Goal: Task Accomplishment & Management: Manage account settings

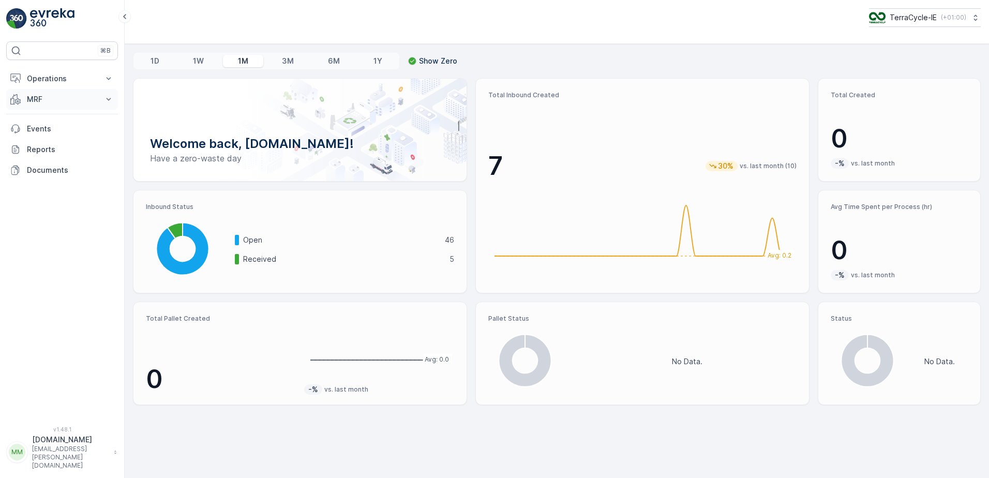
click at [102, 102] on button "MRF" at bounding box center [62, 99] width 112 height 21
click at [53, 130] on p "Inbound" at bounding box center [40, 131] width 28 height 10
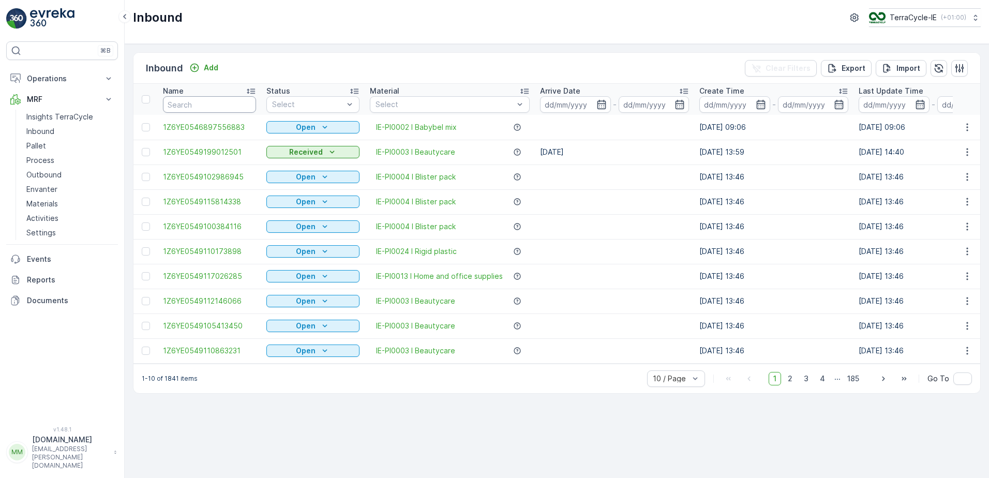
click at [194, 105] on input "text" at bounding box center [209, 104] width 93 height 17
type input "3231"
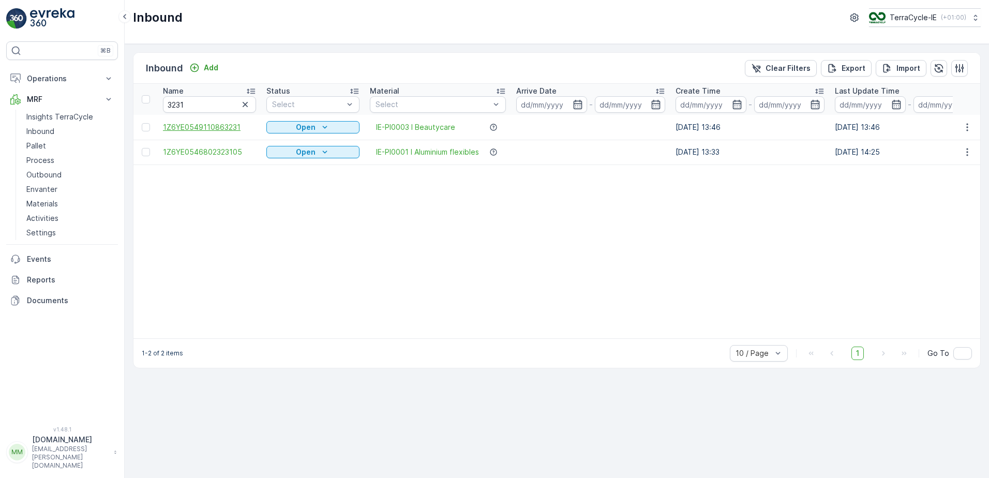
click at [224, 127] on span "1Z6YE0549110863231" at bounding box center [209, 127] width 93 height 10
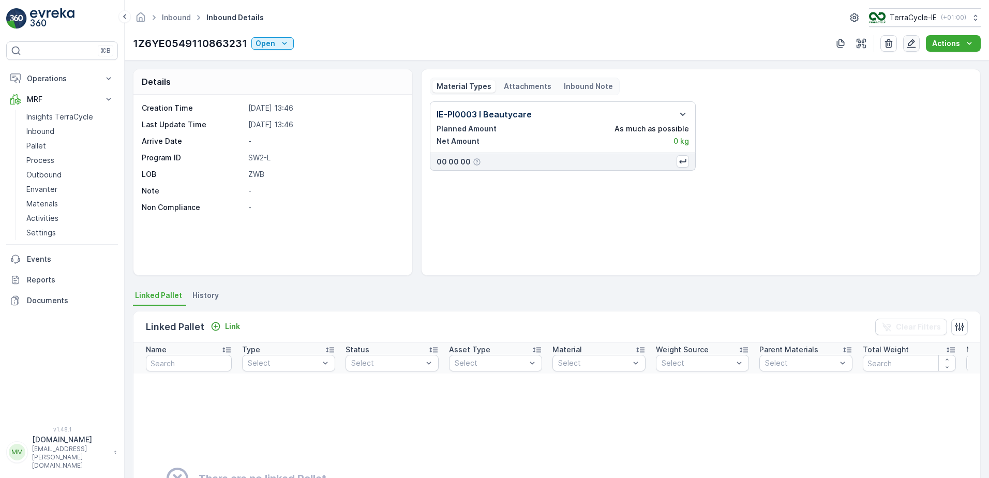
click at [910, 43] on icon "button" at bounding box center [912, 43] width 9 height 9
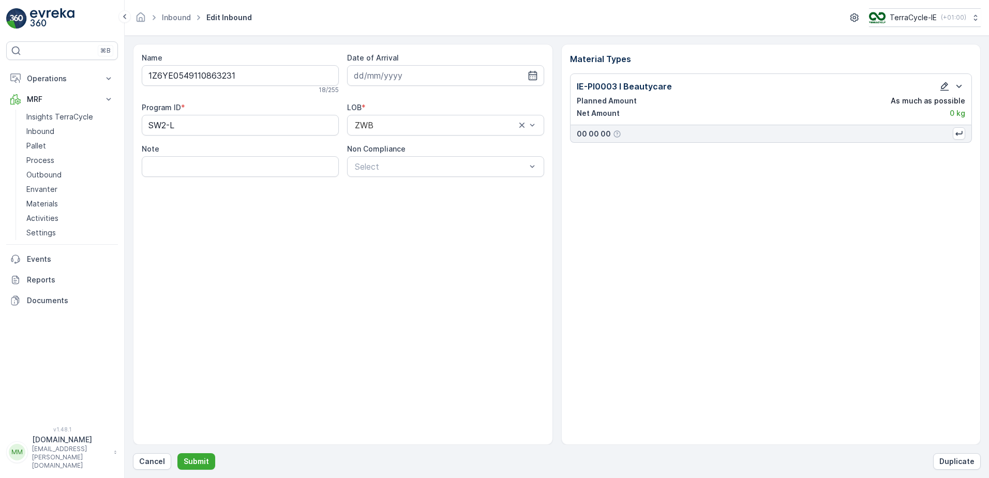
click at [947, 87] on icon "button" at bounding box center [945, 86] width 10 height 10
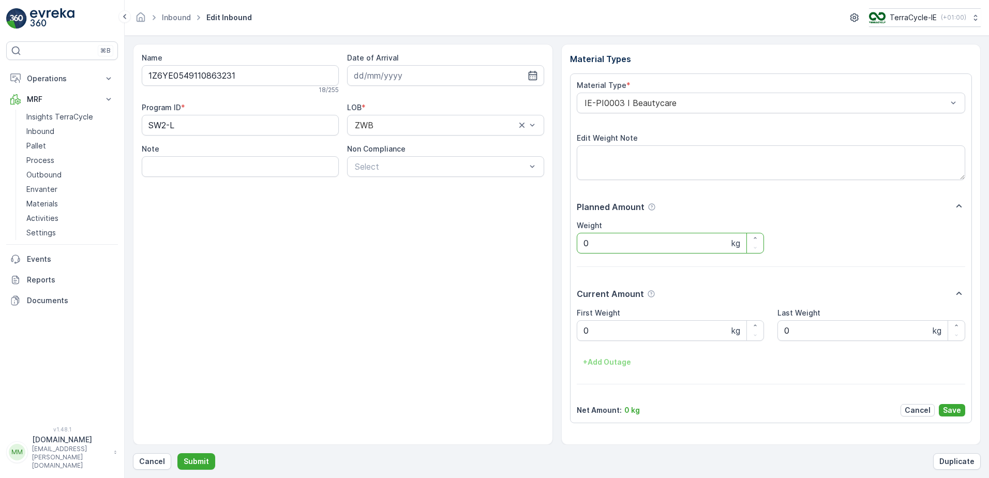
drag, startPoint x: 589, startPoint y: 245, endPoint x: 578, endPoint y: 244, distance: 12.0
click at [579, 245] on input "0" at bounding box center [671, 243] width 188 height 21
type input "29.1"
drag, startPoint x: 590, startPoint y: 332, endPoint x: 559, endPoint y: 335, distance: 31.2
click at [559, 335] on div "Name 1Z6YE0549110863231 18 / 255 Date of Arrival Program ID * SW2-L LOB * ZWB N…" at bounding box center [557, 244] width 848 height 401
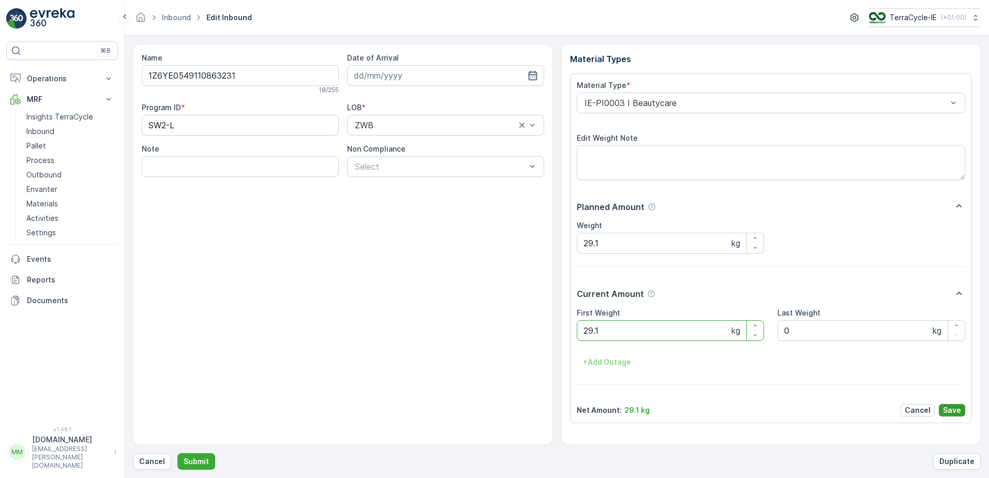
type Weight "29.1"
click at [959, 411] on p "Save" at bounding box center [952, 410] width 18 height 10
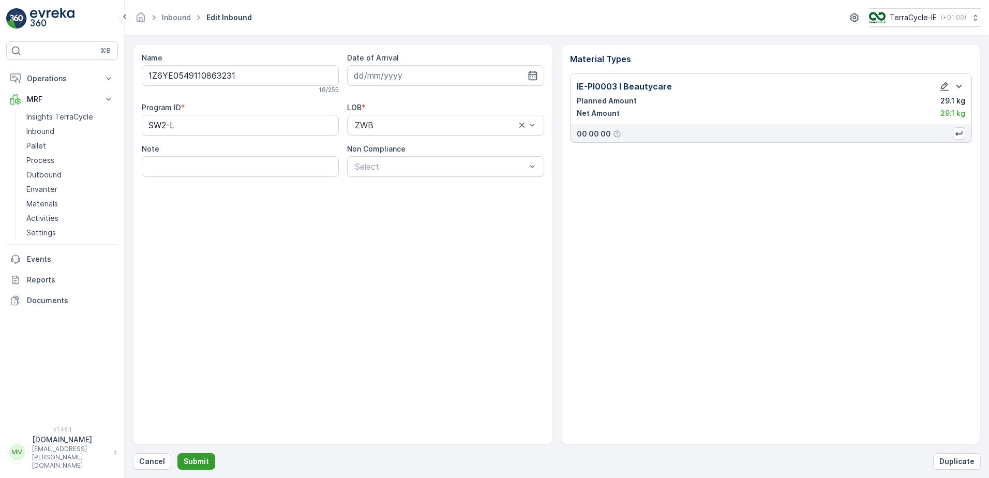
click at [188, 457] on p "Submit" at bounding box center [196, 461] width 25 height 10
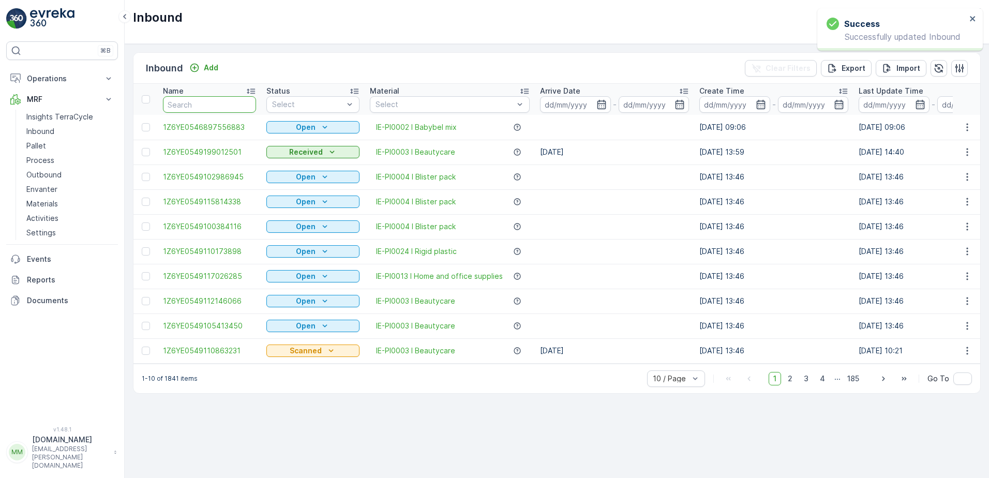
click at [244, 112] on input "text" at bounding box center [209, 104] width 93 height 17
click at [242, 108] on input "text" at bounding box center [209, 104] width 93 height 17
type input "3231"
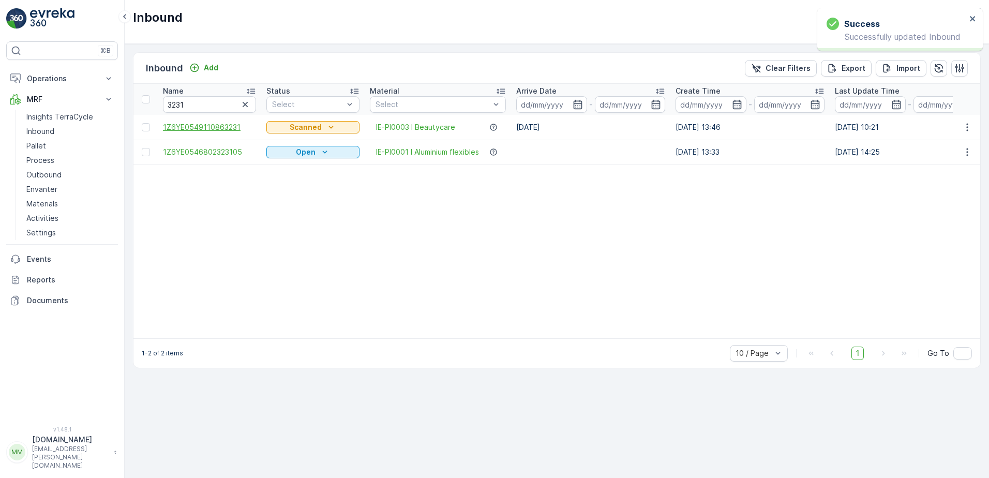
click at [235, 128] on span "1Z6YE0549110863231" at bounding box center [209, 127] width 93 height 10
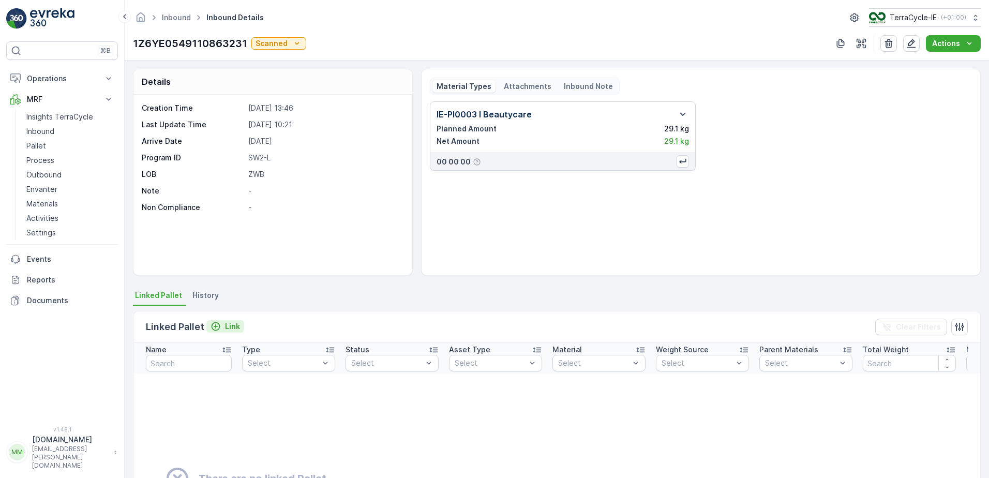
click at [227, 325] on p "Link" at bounding box center [232, 326] width 15 height 10
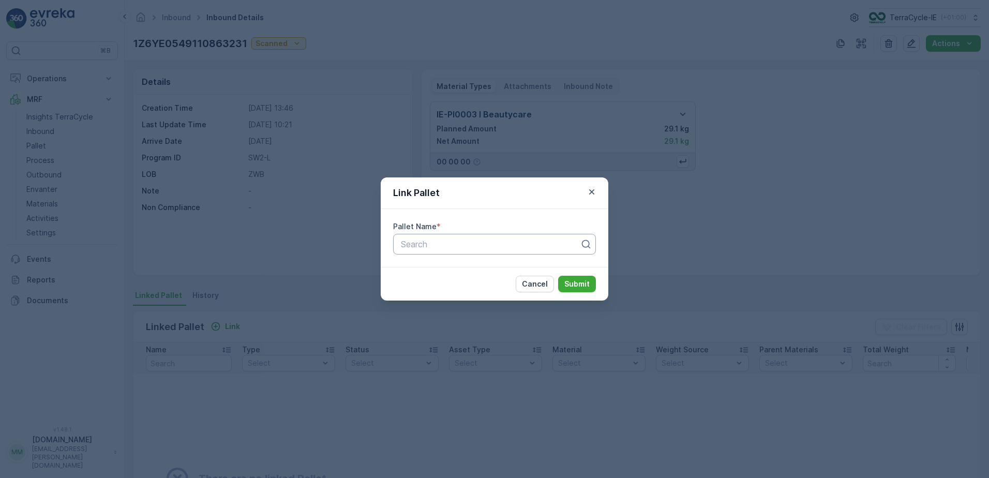
click at [463, 252] on div "Search" at bounding box center [494, 244] width 203 height 21
type input "pallet"
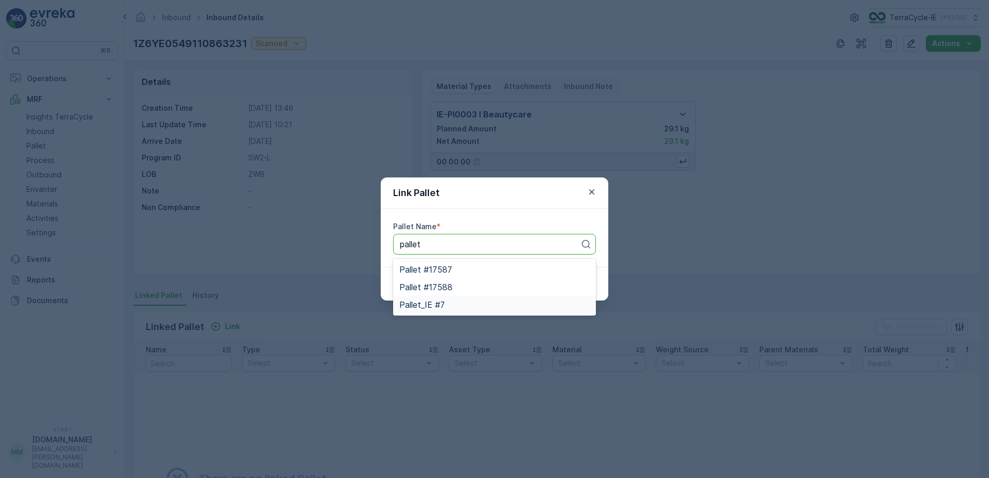
click at [446, 303] on div "Pallet_IE #7" at bounding box center [495, 304] width 190 height 9
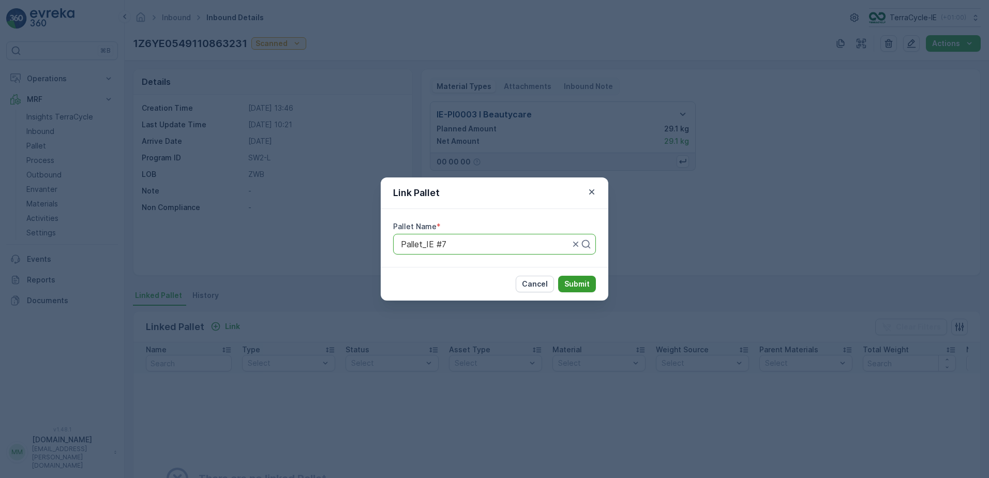
click at [587, 284] on p "Submit" at bounding box center [577, 284] width 25 height 10
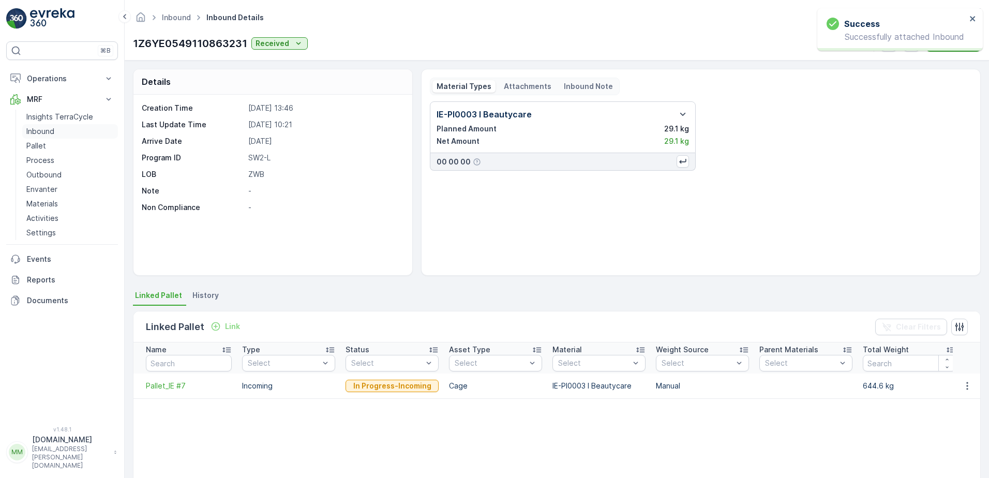
click at [50, 126] on link "Inbound" at bounding box center [70, 131] width 96 height 14
